Goal: Book appointment/travel/reservation

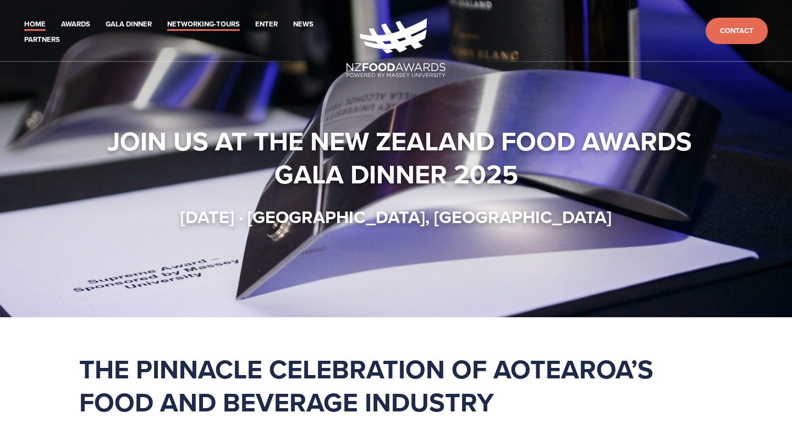
click at [215, 20] on link "Networking-Tours" at bounding box center [203, 24] width 73 height 13
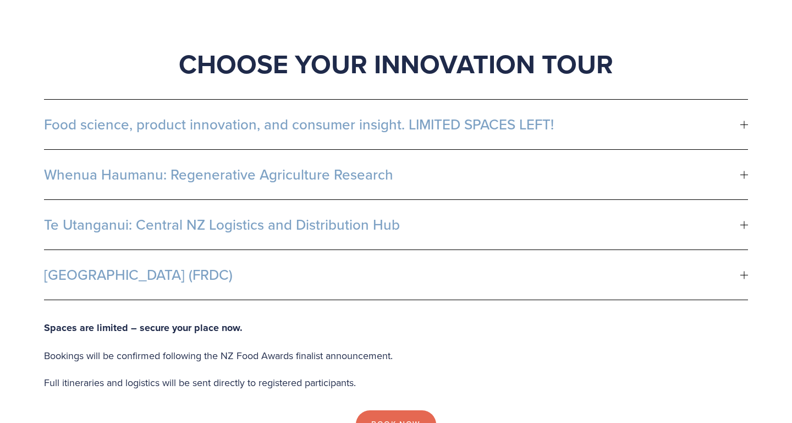
scroll to position [671, 0]
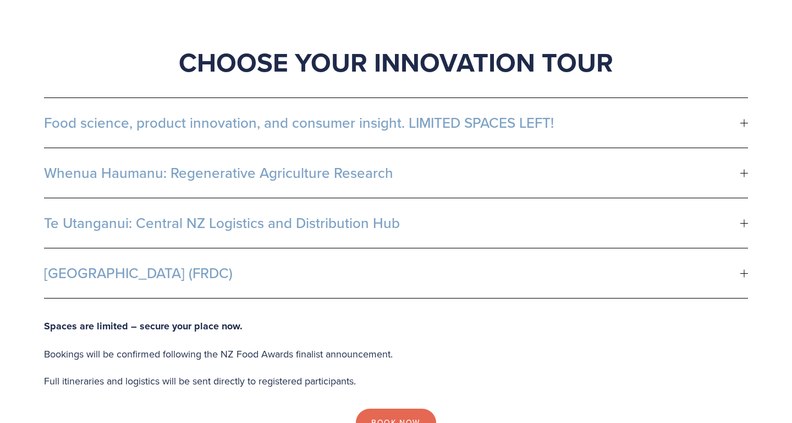
click at [289, 164] on span "Whenua Haumanu: Regenerative Agriculture Research" at bounding box center [392, 172] width 697 height 17
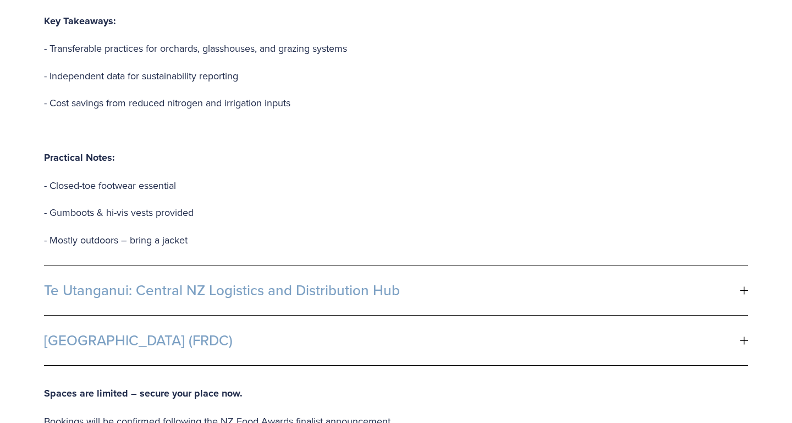
scroll to position [1244, 0]
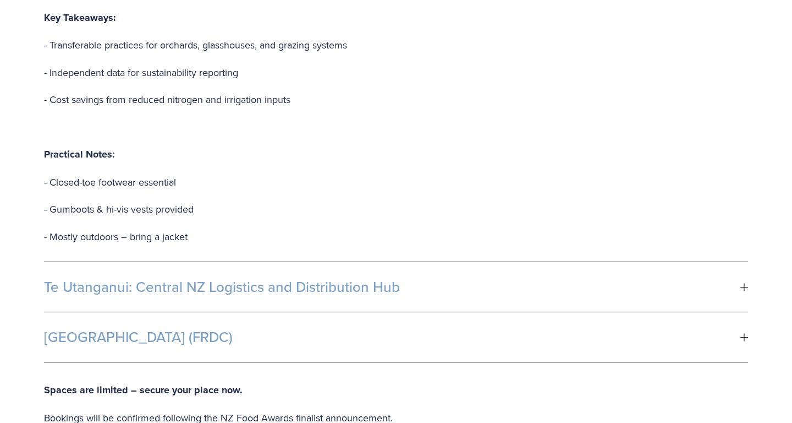
click at [337, 278] on span "Te Utanganui: Central NZ Logistics and Distribution Hub" at bounding box center [392, 286] width 697 height 17
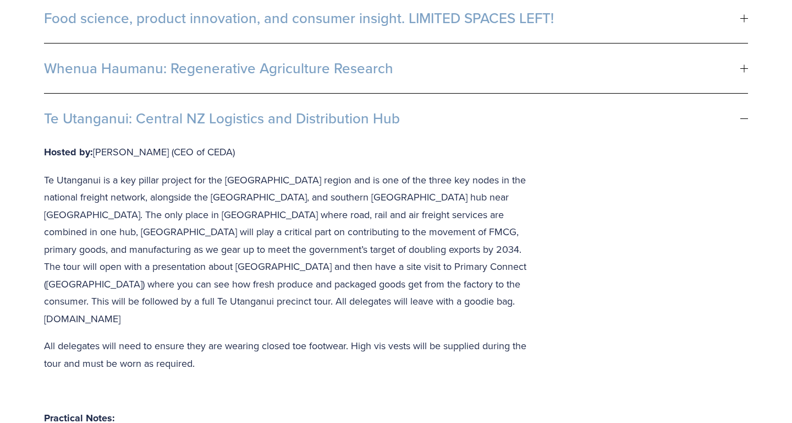
scroll to position [774, 0]
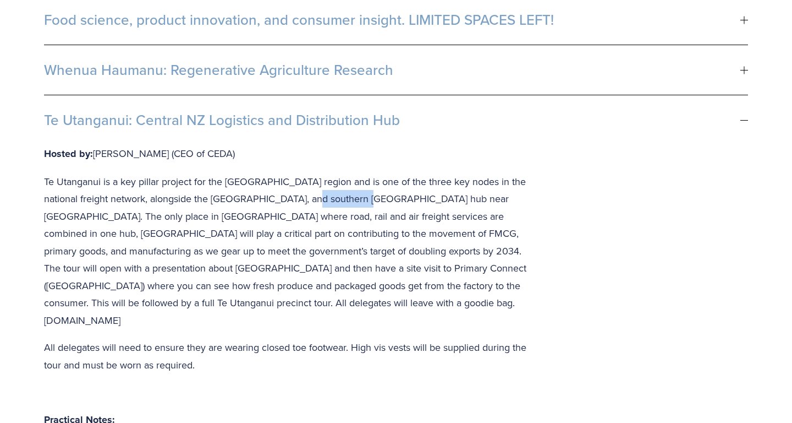
drag, startPoint x: 365, startPoint y: 143, endPoint x: 311, endPoint y: 140, distance: 54.0
click at [311, 173] on p "Te Utanganui is a key pillar project for the [GEOGRAPHIC_DATA] region and is on…" at bounding box center [290, 251] width 493 height 156
click at [380, 383] on p at bounding box center [290, 392] width 493 height 18
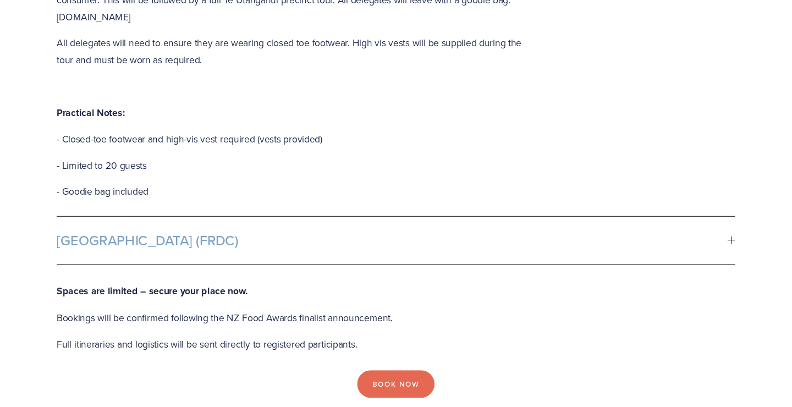
scroll to position [1085, 0]
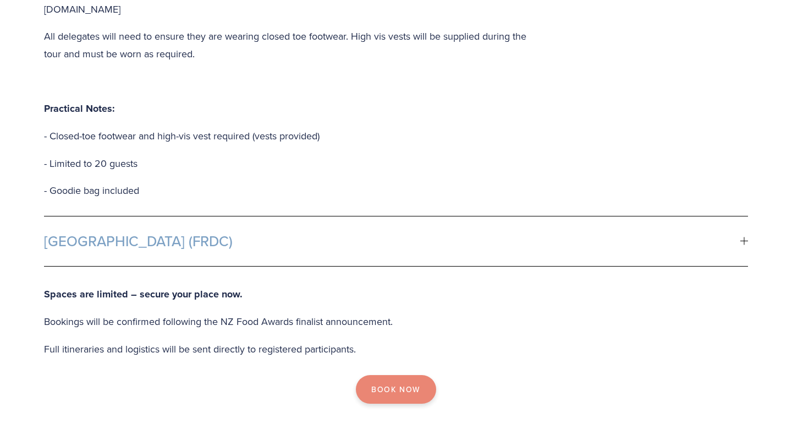
click at [387, 375] on link "Book Now" at bounding box center [396, 389] width 80 height 29
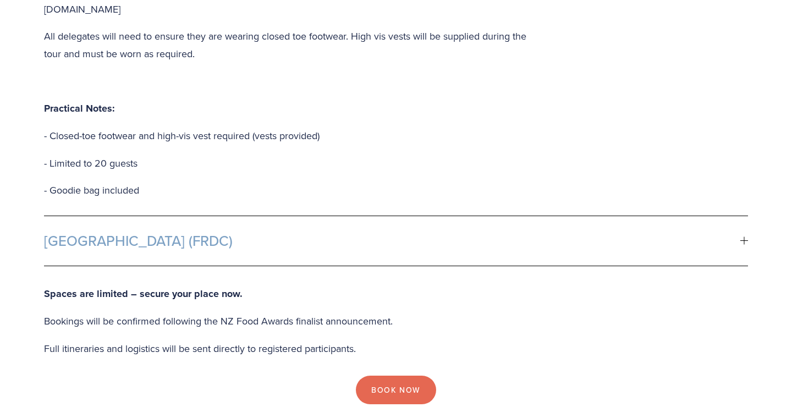
click at [744, 237] on div at bounding box center [744, 241] width 1 height 8
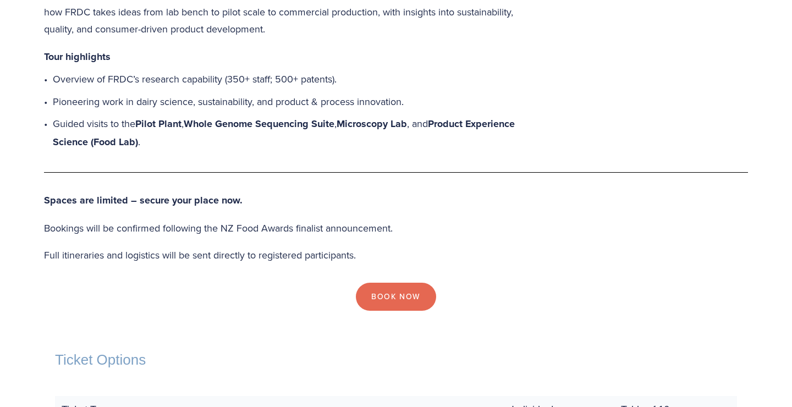
click at [524, 220] on p "Bookings will be confirmed following the NZ Food Awards finalist announcement." at bounding box center [396, 229] width 704 height 18
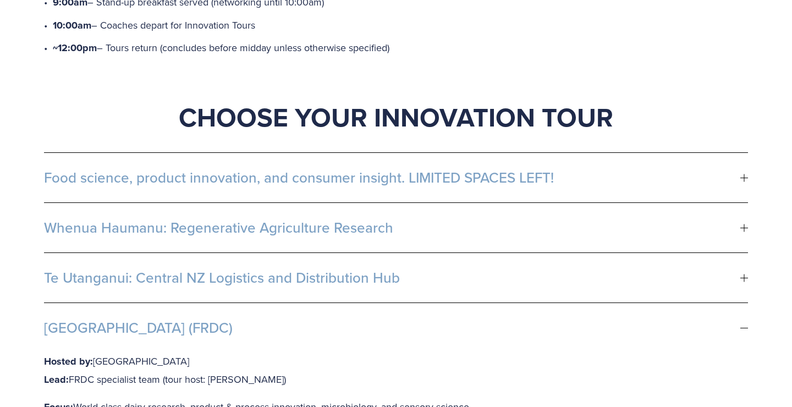
scroll to position [615, 0]
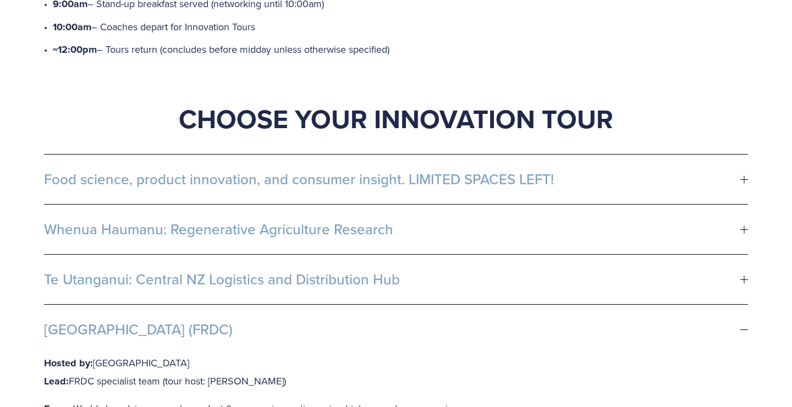
click at [743, 226] on div at bounding box center [745, 230] width 8 height 8
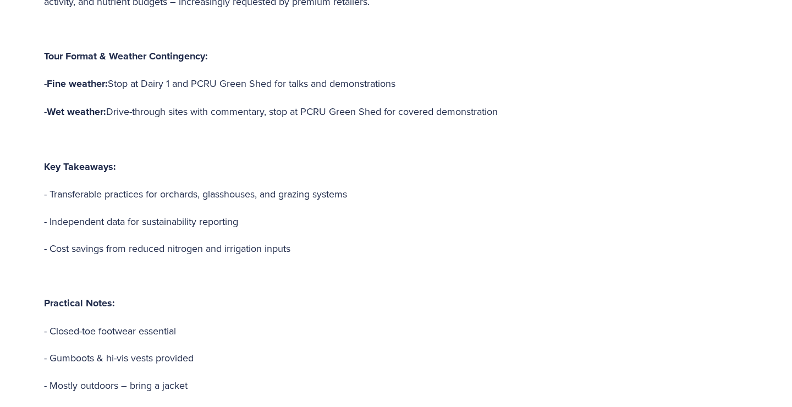
scroll to position [1096, 0]
